Goal: Information Seeking & Learning: Learn about a topic

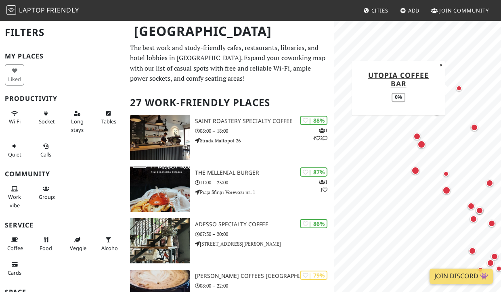
click at [460, 87] on div "Map marker" at bounding box center [459, 89] width 6 height 6
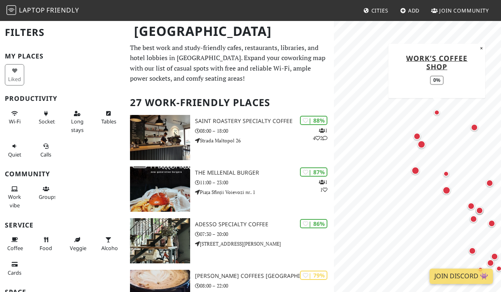
click at [438, 114] on div "Map marker" at bounding box center [437, 113] width 6 height 6
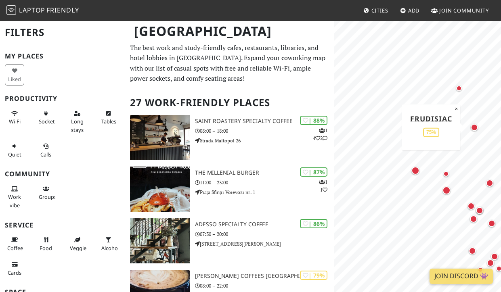
click at [475, 129] on div "Map marker" at bounding box center [473, 127] width 7 height 7
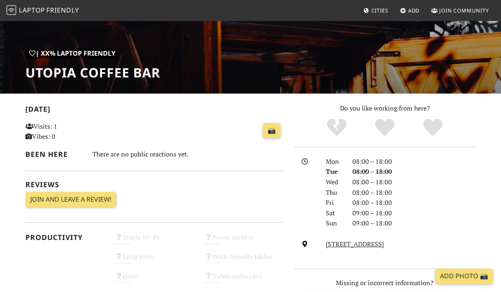
scroll to position [86, 0]
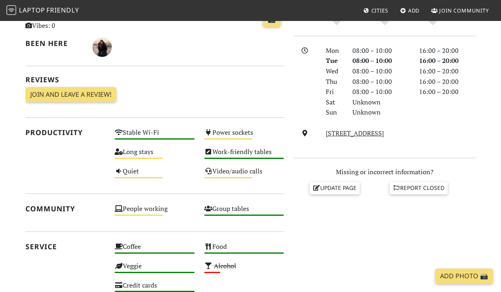
scroll to position [84, 0]
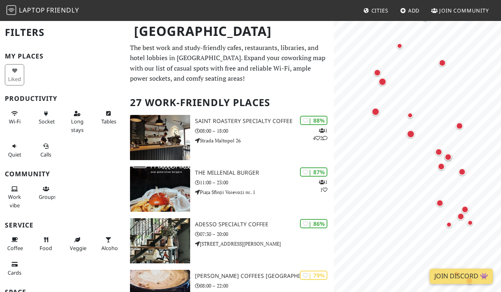
click at [500, 198] on html "Laptop Friendly Cities Add Join Community Bucharest Filters My Places Liked Pro…" at bounding box center [250, 146] width 501 height 292
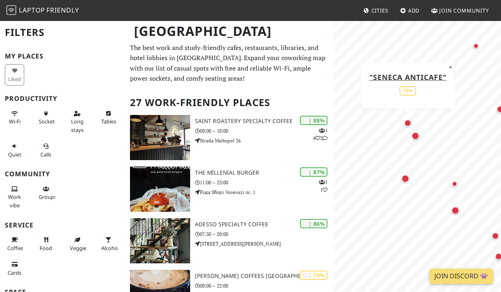
click at [406, 123] on div "Map marker" at bounding box center [407, 122] width 7 height 7
